Goal: Task Accomplishment & Management: Manage account settings

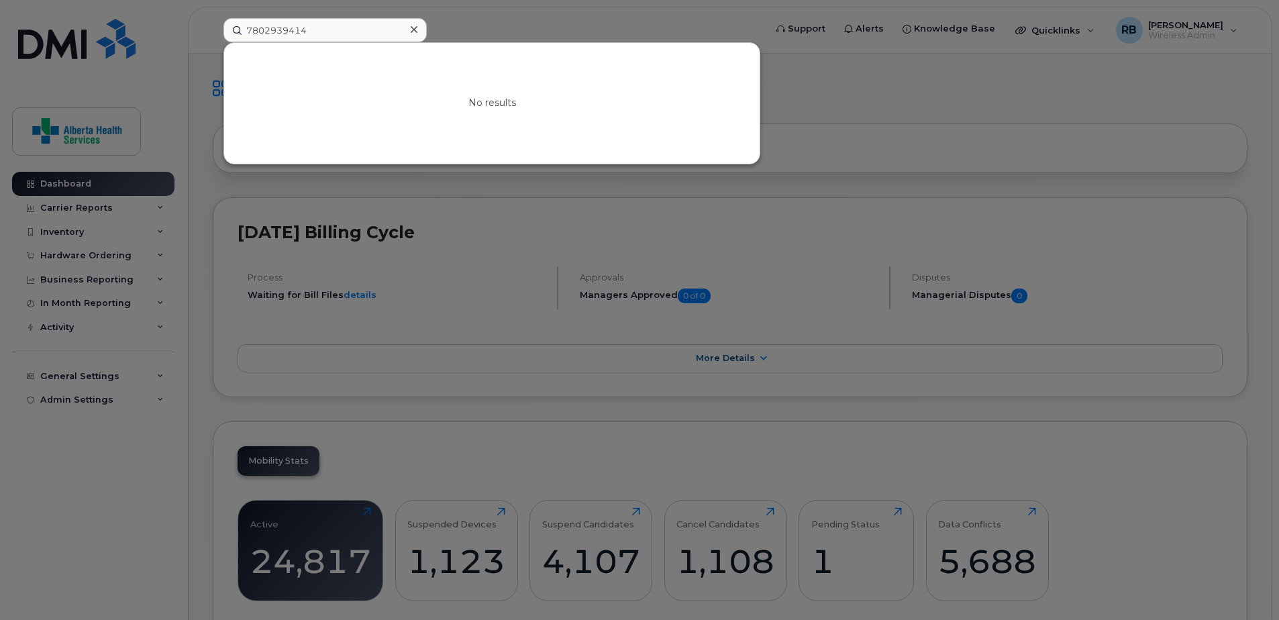
scroll to position [67, 0]
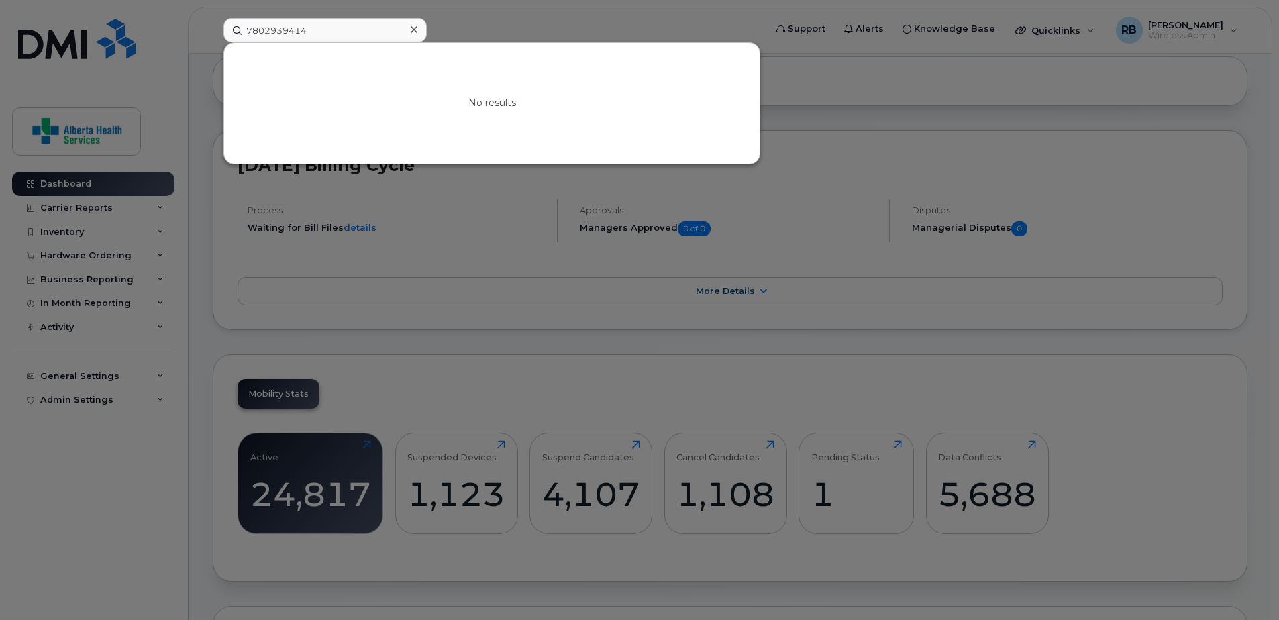
drag, startPoint x: 0, startPoint y: 0, endPoint x: 230, endPoint y: 24, distance: 231.4
click at [232, 27] on input "7802939414" at bounding box center [324, 30] width 203 height 24
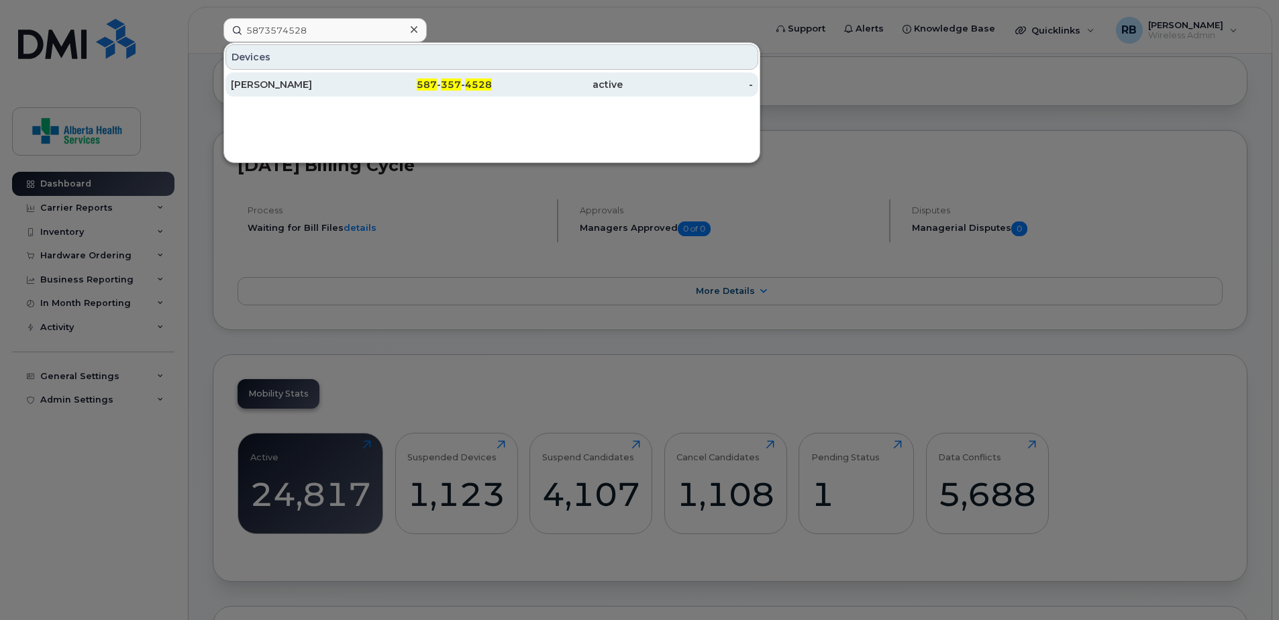
type input "5873574528"
click at [354, 80] on div "[PERSON_NAME]" at bounding box center [296, 84] width 131 height 13
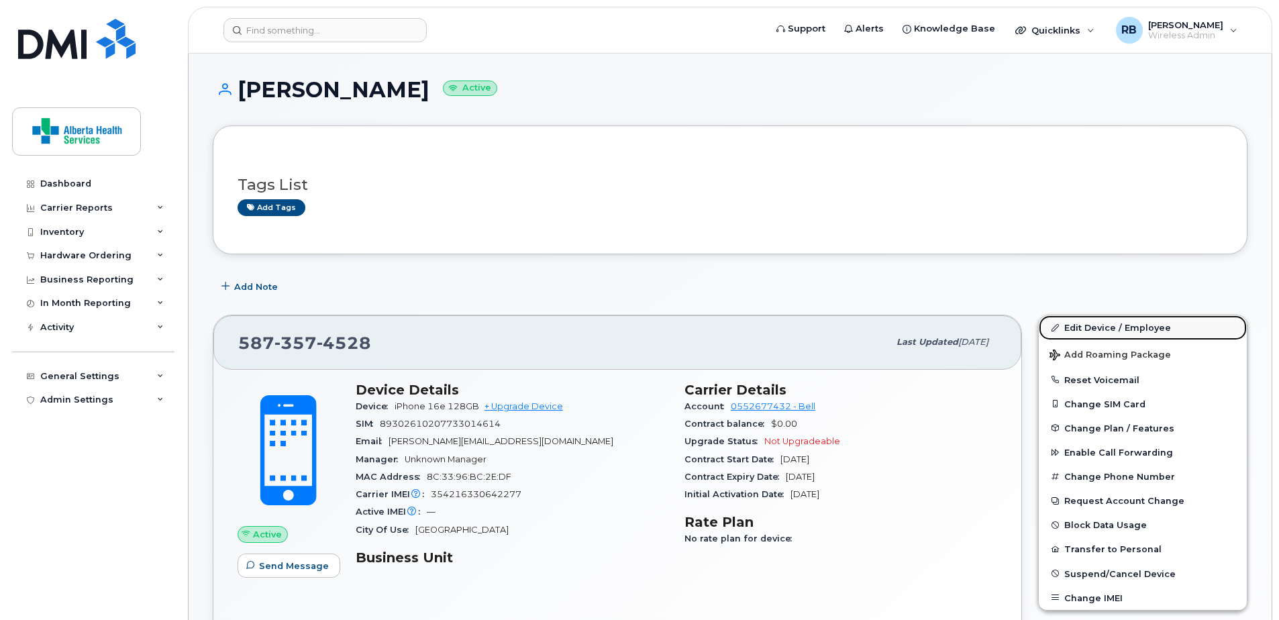
click at [1112, 326] on link "Edit Device / Employee" at bounding box center [1143, 327] width 208 height 24
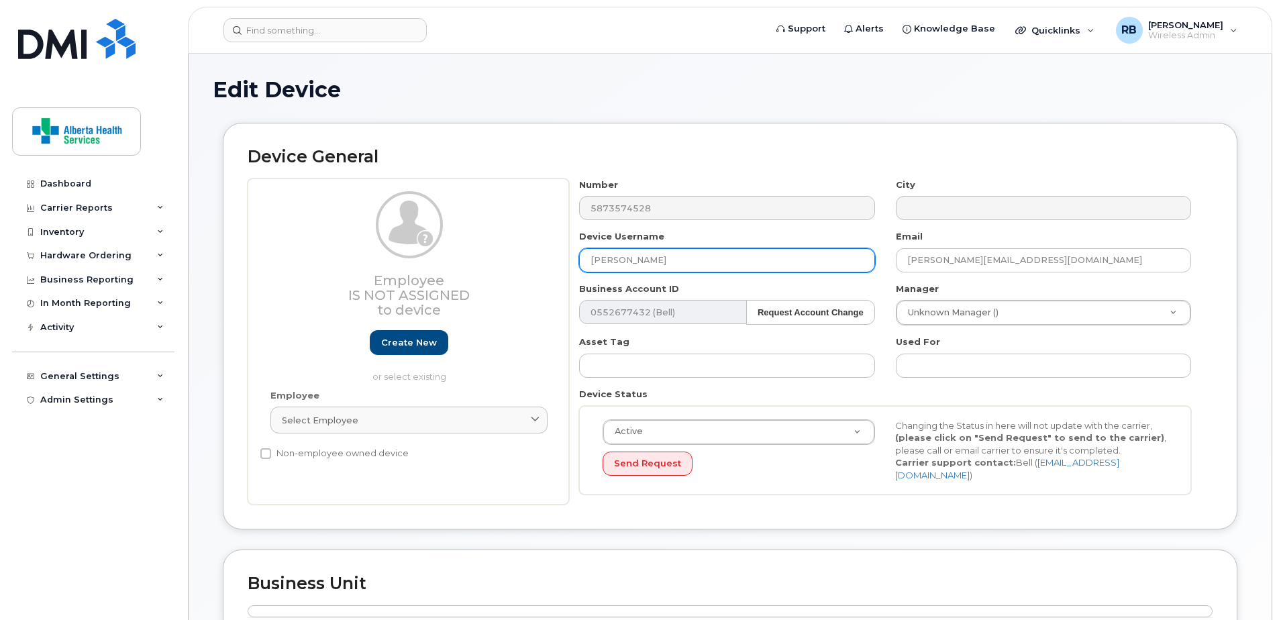
drag, startPoint x: 739, startPoint y: 253, endPoint x: 464, endPoint y: 233, distance: 275.9
click at [464, 233] on div "Employee Is not assigned to device Create new or select existing Employee Selec…" at bounding box center [730, 341] width 965 height 327
paste input "Jaspreet Kaur"
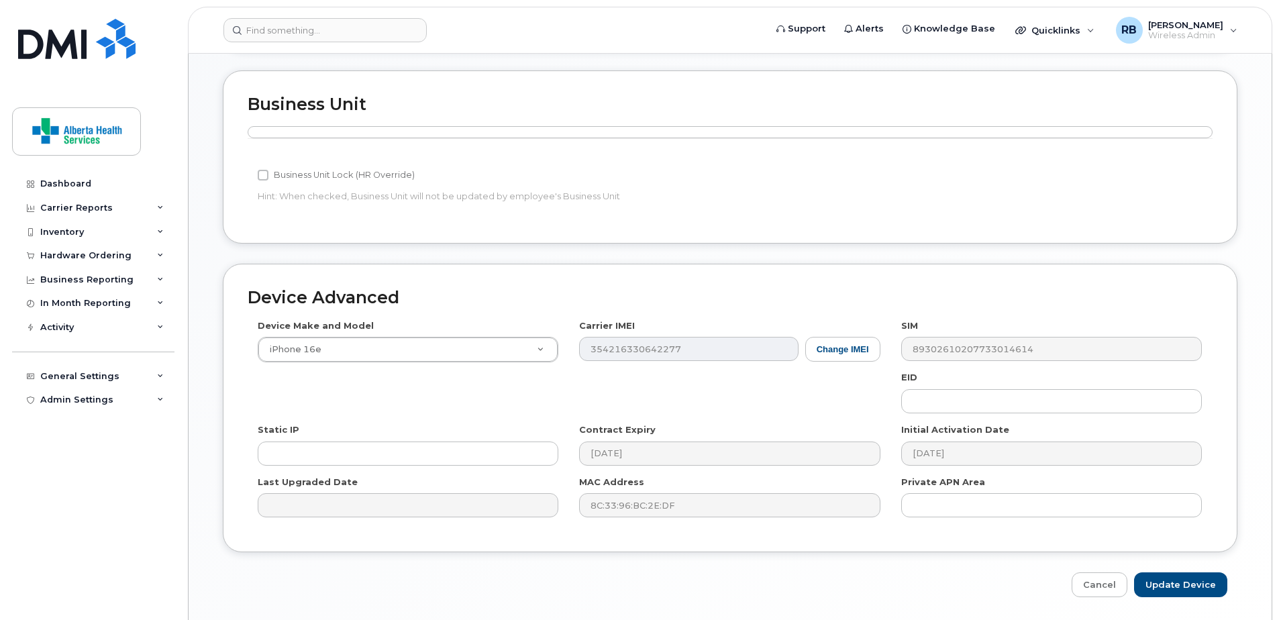
scroll to position [518, 0]
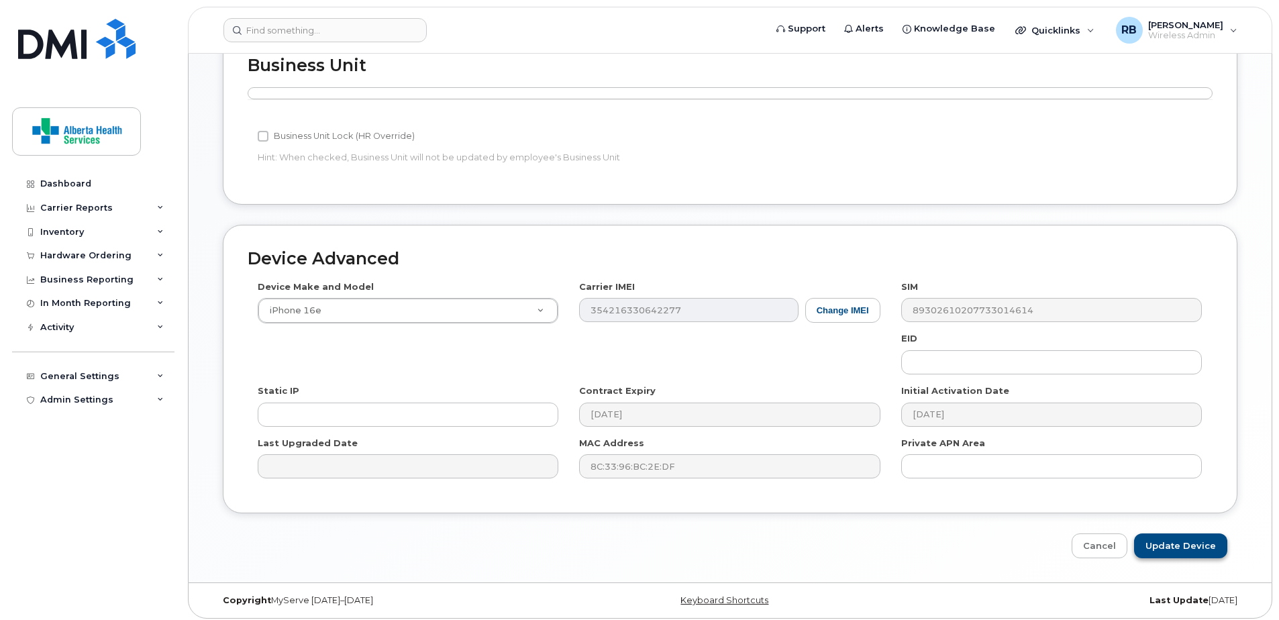
type input "Jaspreet Kaur"
click at [1186, 545] on input "Update Device" at bounding box center [1180, 545] width 93 height 25
type input "Saving..."
